Goal: Register for event/course

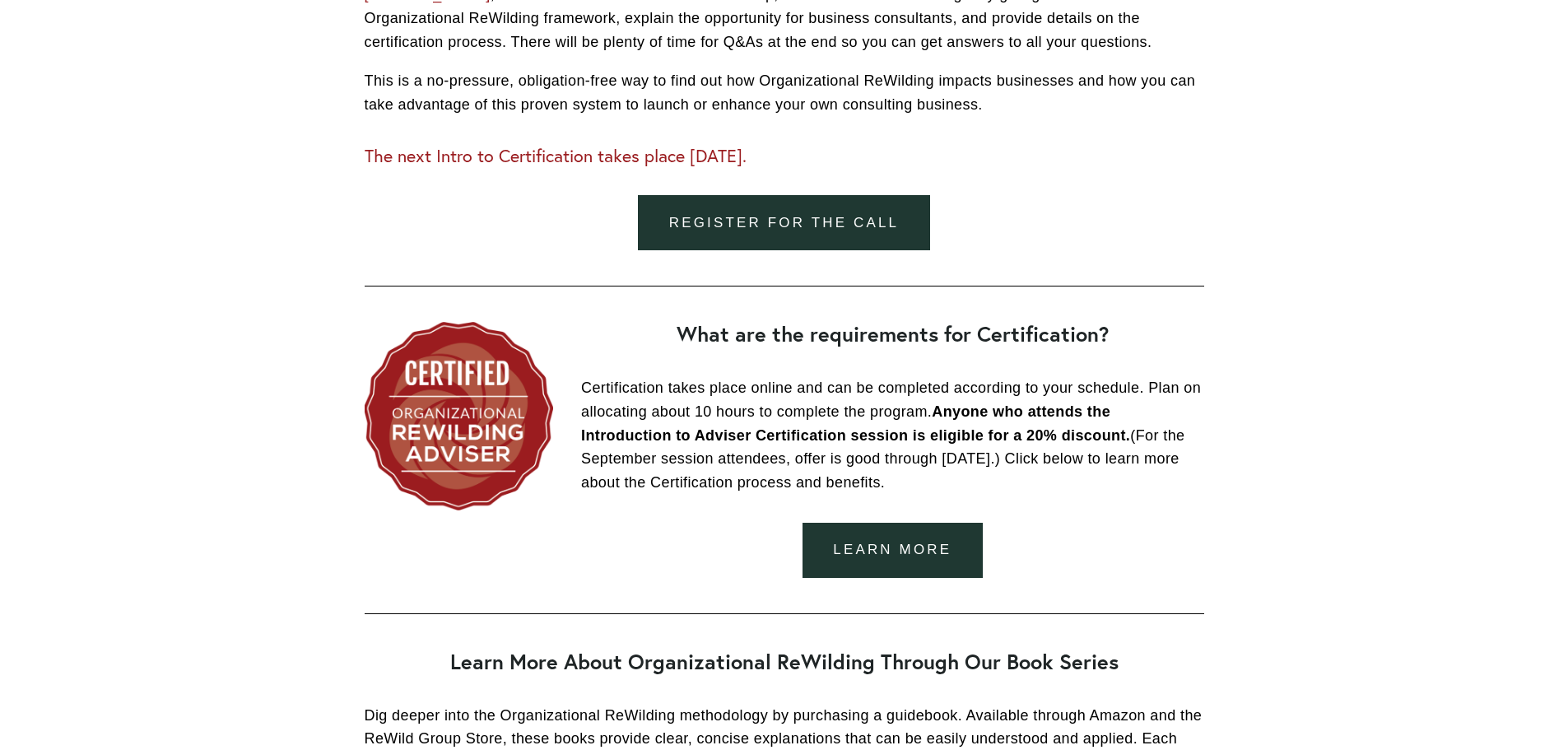
scroll to position [1317, 0]
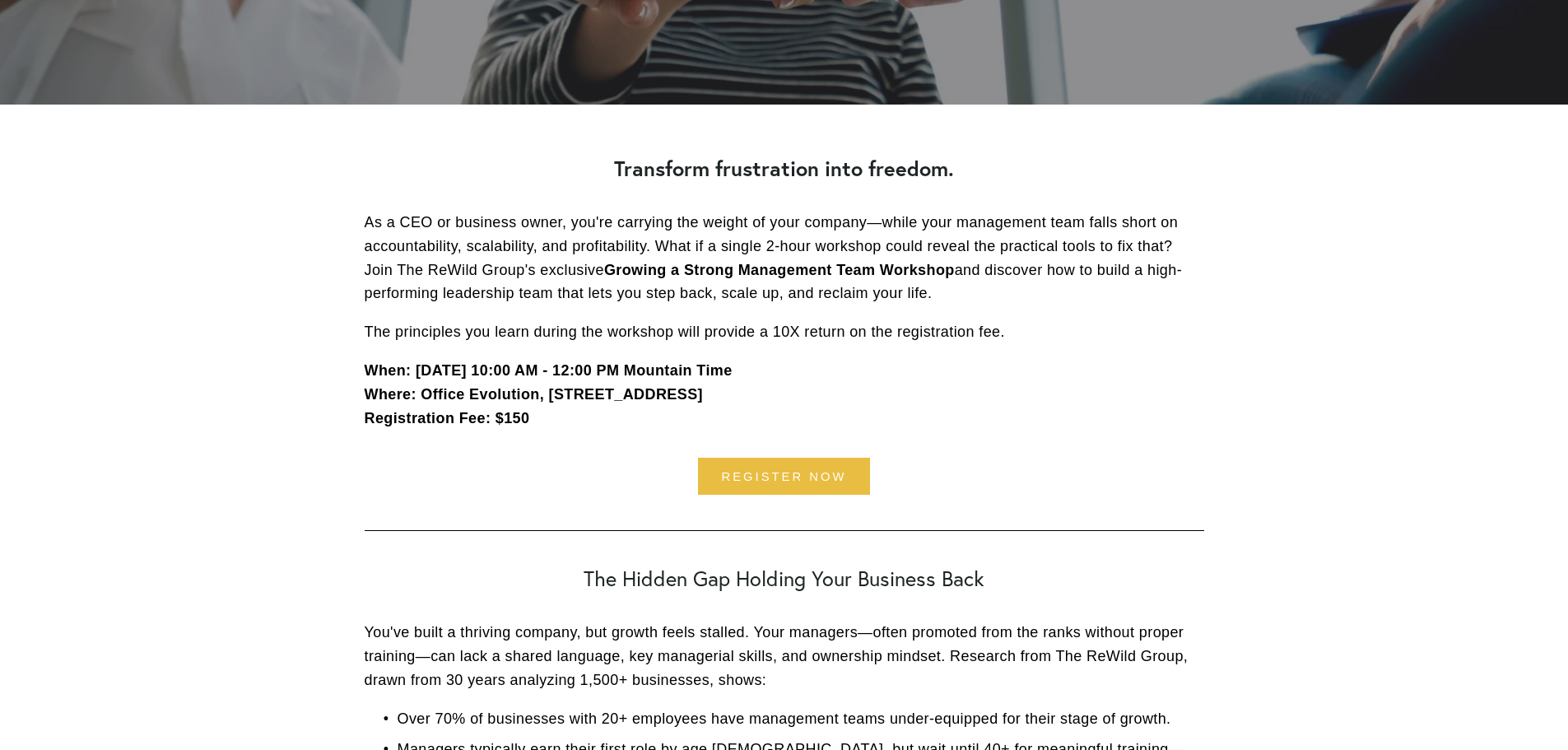
scroll to position [411, 0]
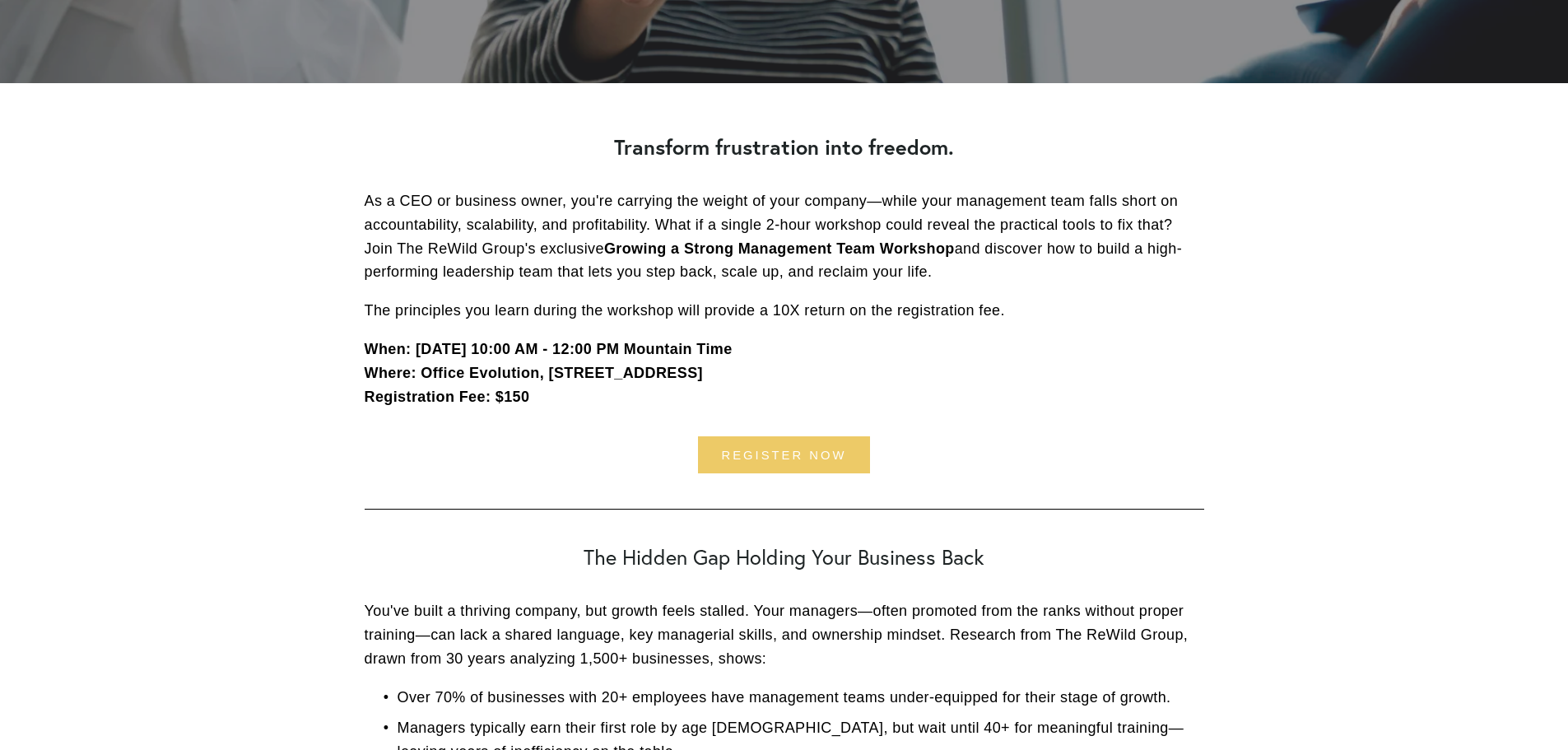
click at [758, 451] on link "register now" at bounding box center [785, 455] width 173 height 37
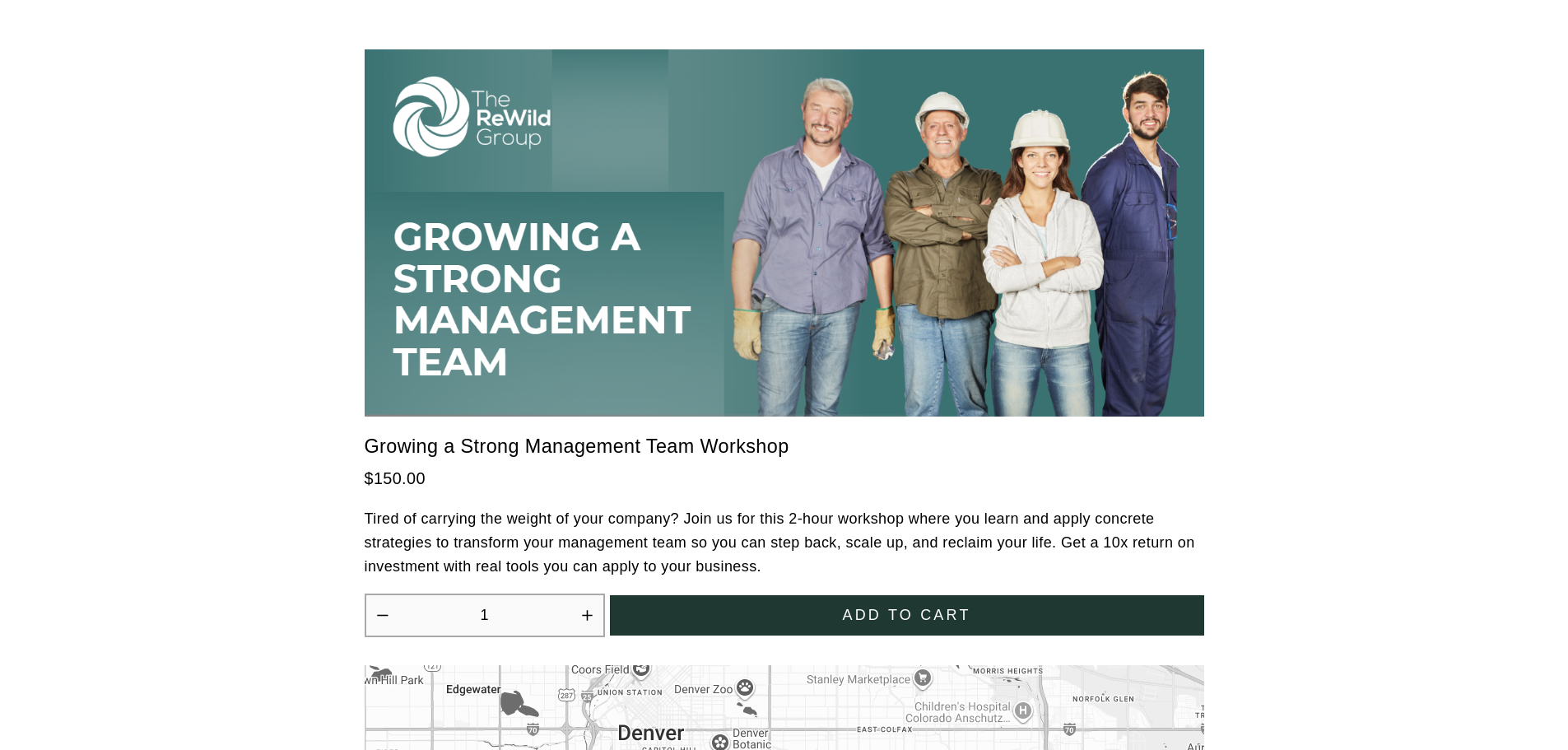
scroll to position [4546, 0]
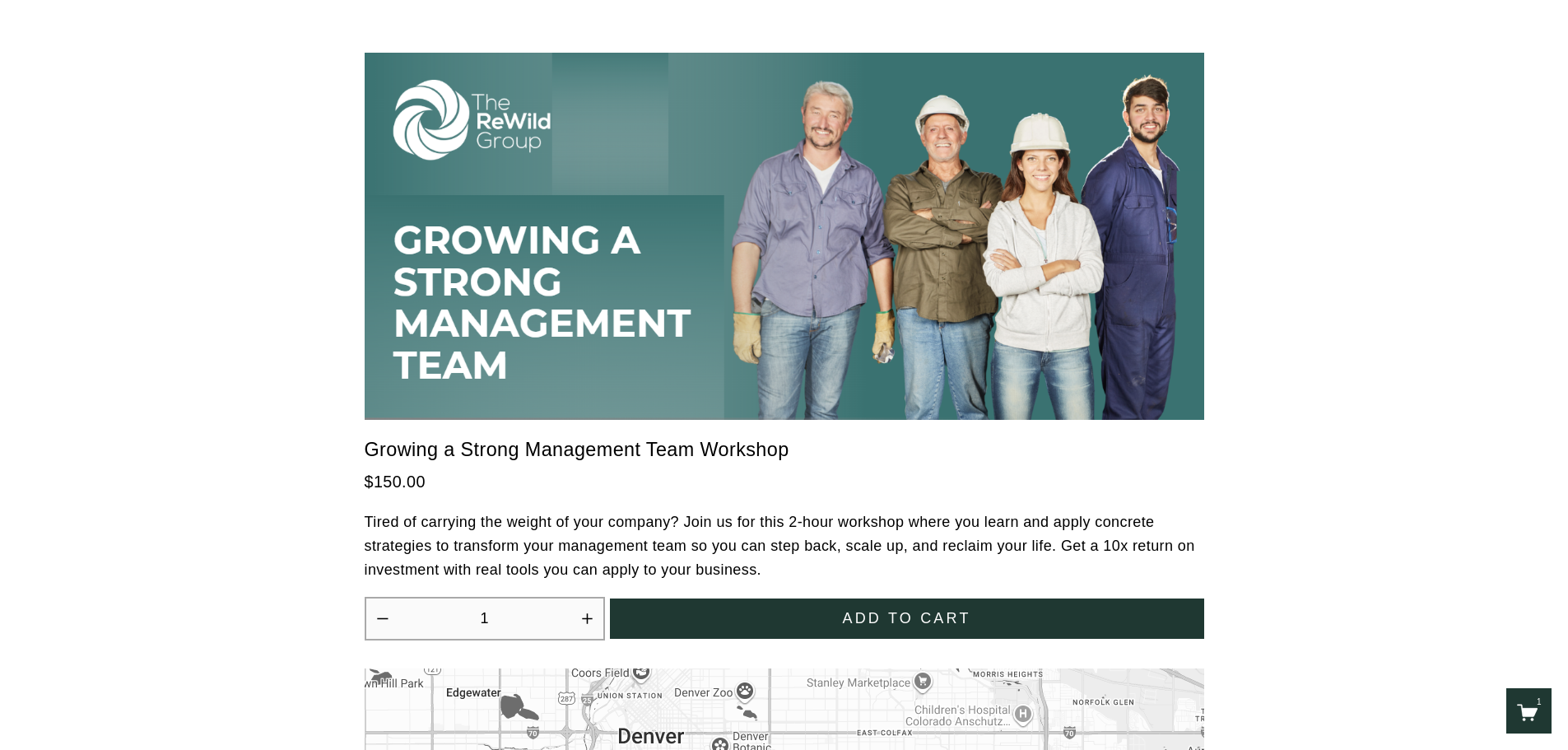
scroll to position [4546, 0]
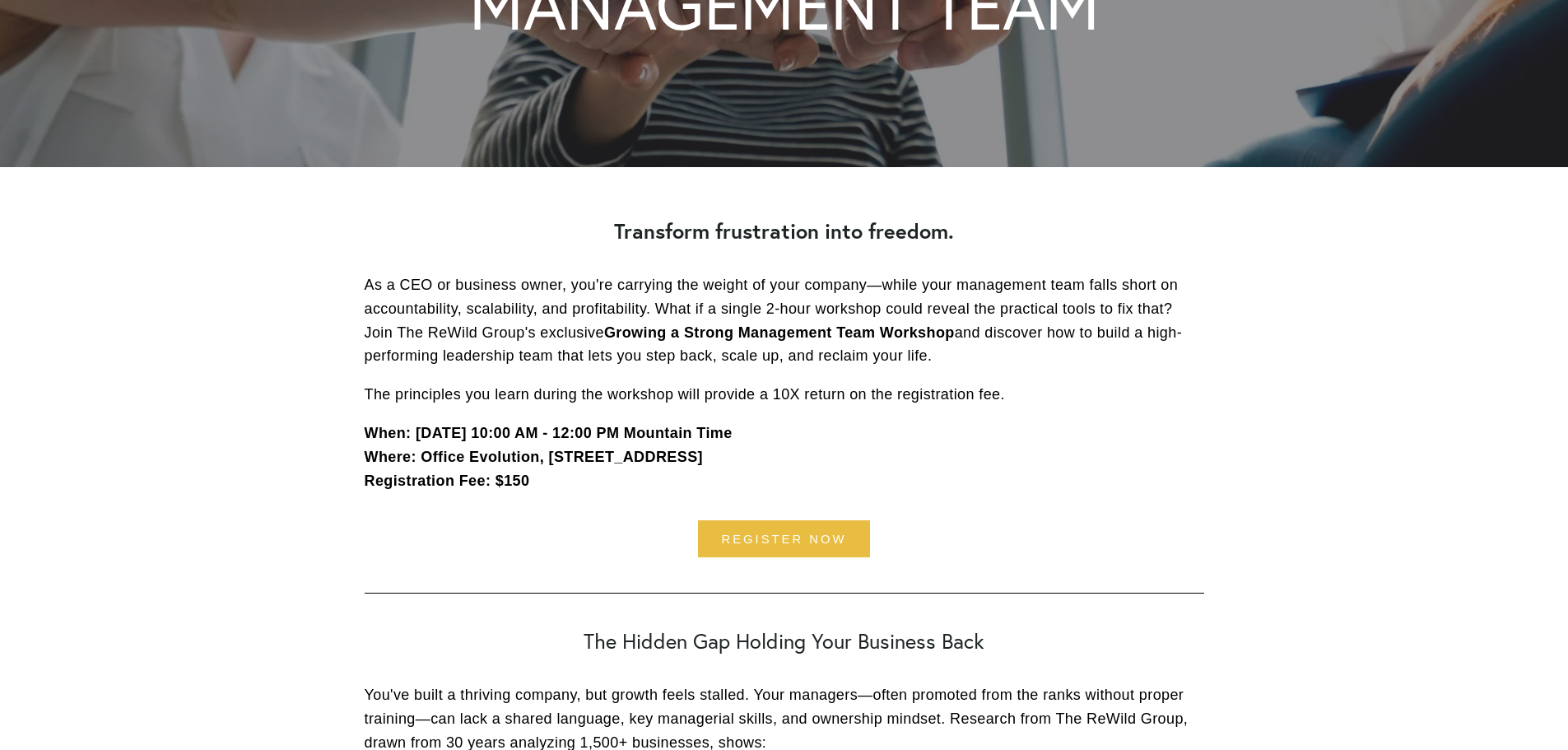
scroll to position [330, 0]
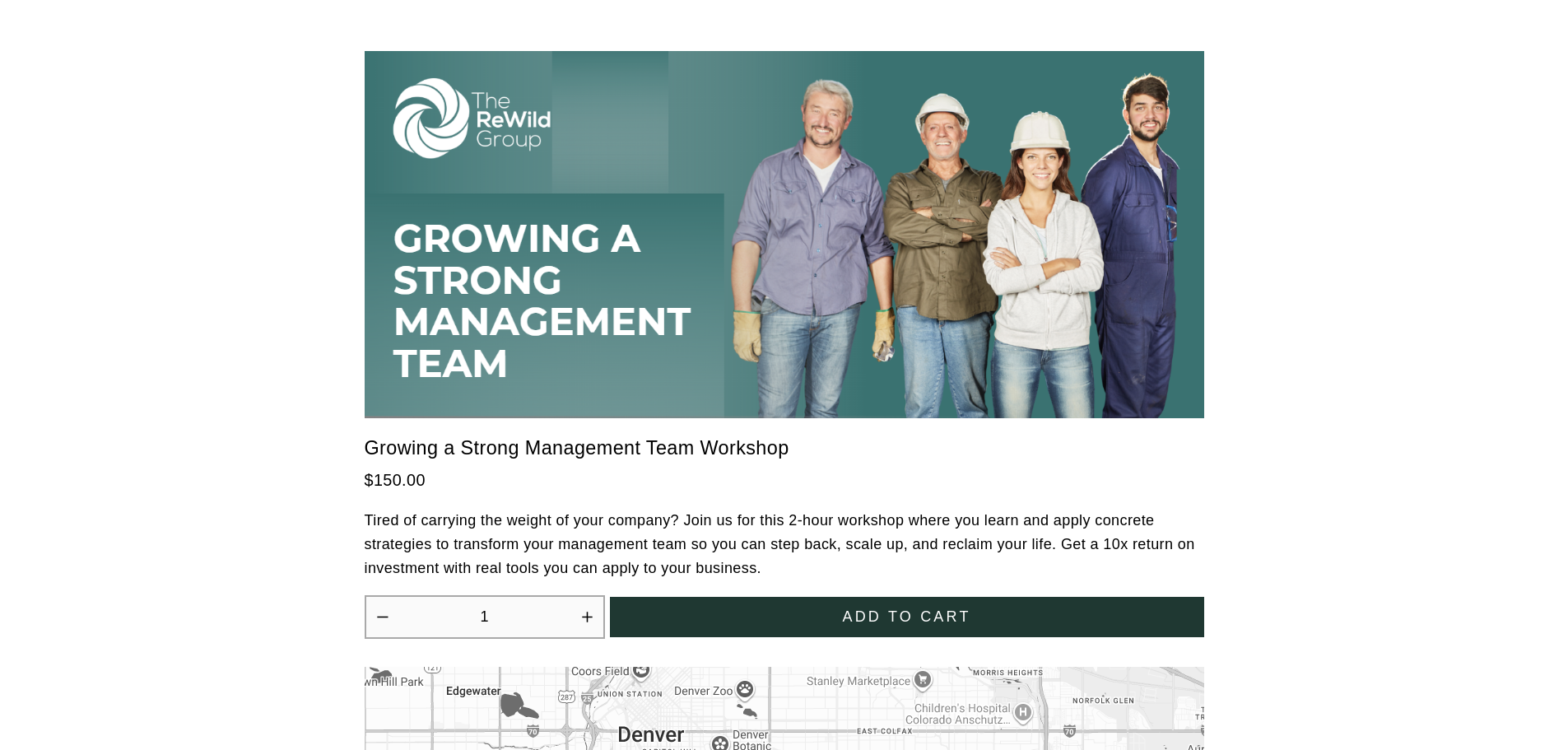
scroll to position [4546, 0]
